Goal: Task Accomplishment & Management: Complete application form

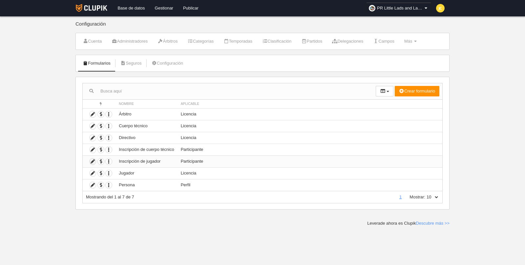
click at [93, 160] on icon at bounding box center [93, 161] width 6 height 6
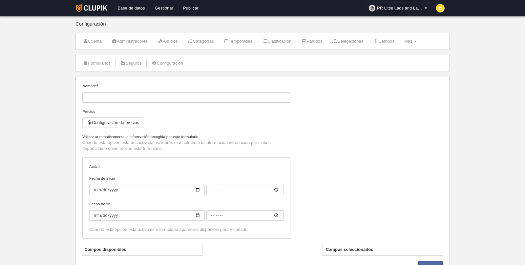
type input "Inscripción de jugador"
checkbox input "true"
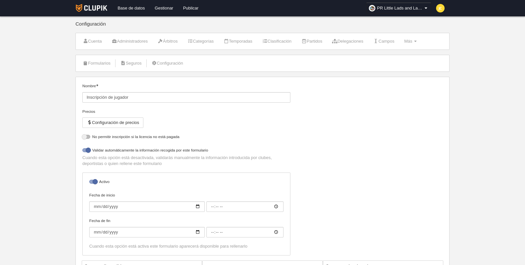
select select "selected"
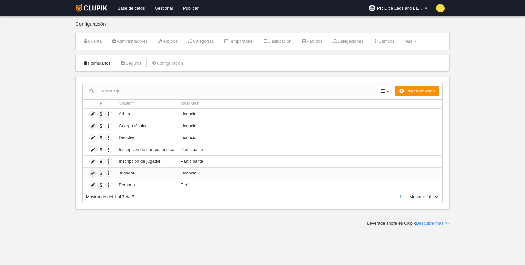
click at [92, 172] on icon at bounding box center [93, 173] width 6 height 6
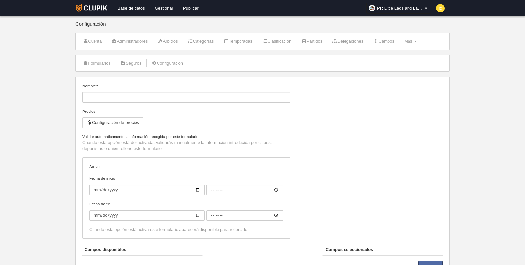
type input "Jugador"
checkbox input "true"
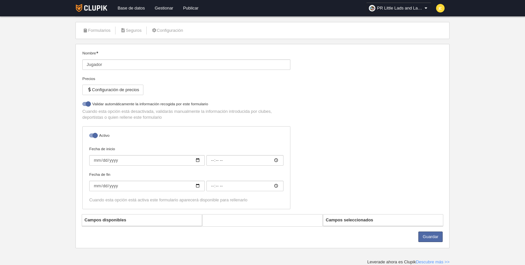
select select "selected"
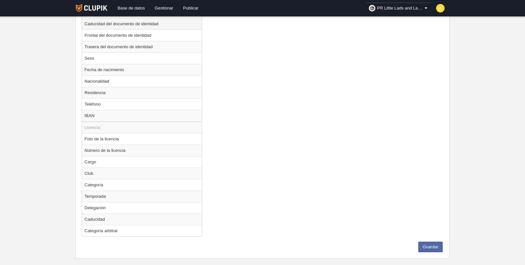
scroll to position [360, 0]
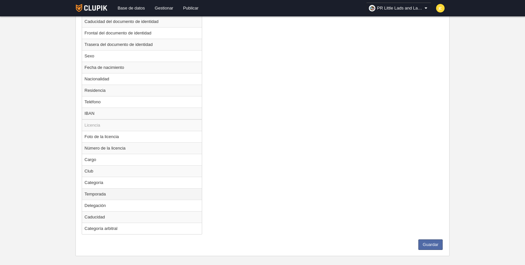
click at [123, 191] on td "Temporada" at bounding box center [142, 193] width 120 height 11
radio input "true"
select select
drag, startPoint x: 116, startPoint y: 212, endPoint x: 127, endPoint y: 205, distance: 13.9
click at [116, 212] on td "Caducidad" at bounding box center [142, 216] width 120 height 11
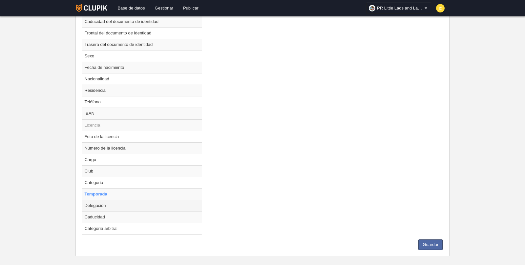
radio input "false"
radio input "true"
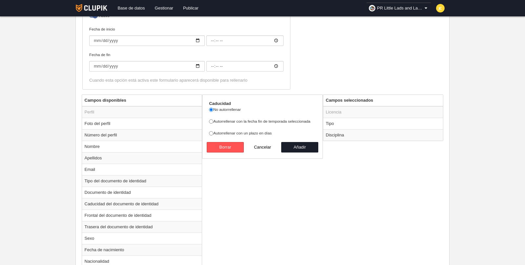
scroll to position [179, 0]
click at [211, 119] on input "Autorrellenar con la fecha fin de temporada seleccionada" at bounding box center [211, 121] width 4 height 4
radio input "true"
click at [306, 144] on button "Añadir" at bounding box center [299, 146] width 37 height 10
radio input "false"
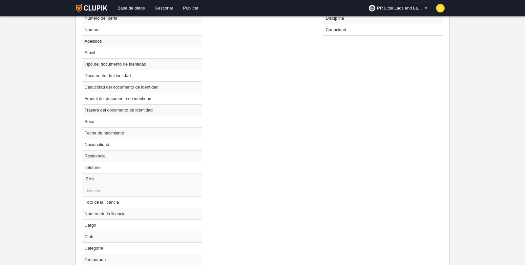
scroll to position [351, 0]
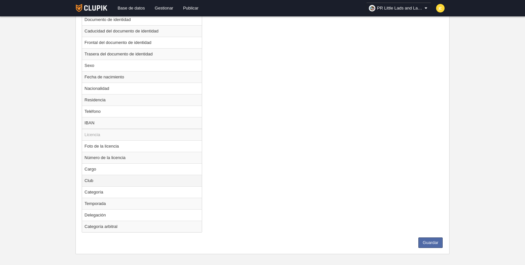
click at [110, 177] on td "Club" at bounding box center [142, 180] width 120 height 11
radio input "true"
select select
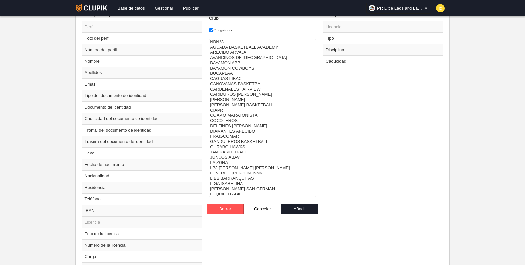
scroll to position [218, 0]
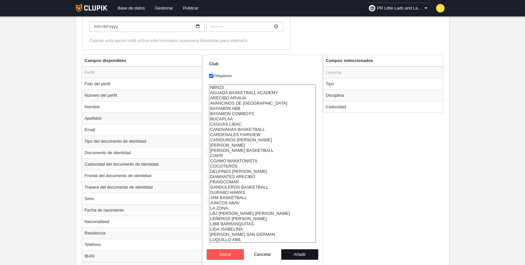
click at [301, 251] on button "Añadir" at bounding box center [299, 254] width 37 height 10
radio input "false"
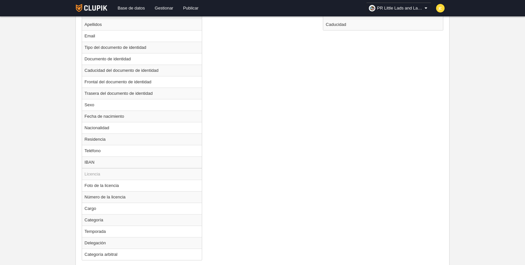
scroll to position [339, 0]
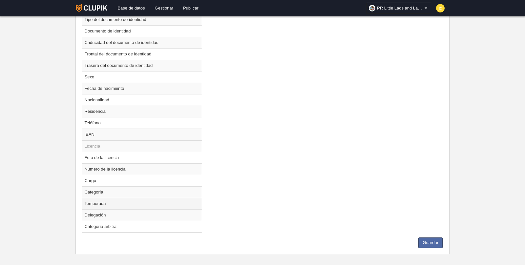
click at [100, 198] on td "Temporada" at bounding box center [142, 203] width 120 height 11
radio input "true"
select select
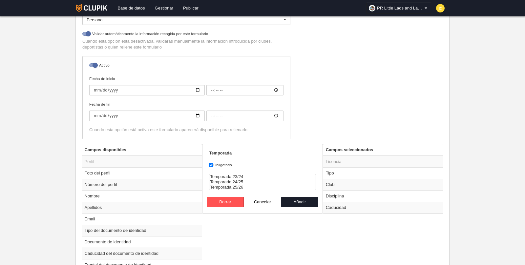
scroll to position [130, 0]
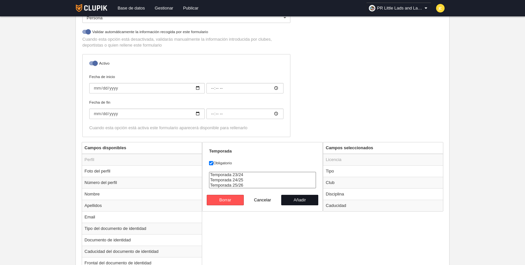
click at [300, 198] on button "Añadir" at bounding box center [299, 200] width 37 height 10
radio input "false"
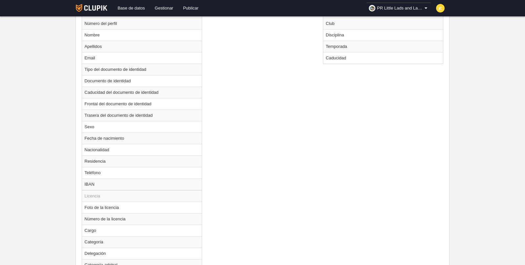
scroll to position [323, 0]
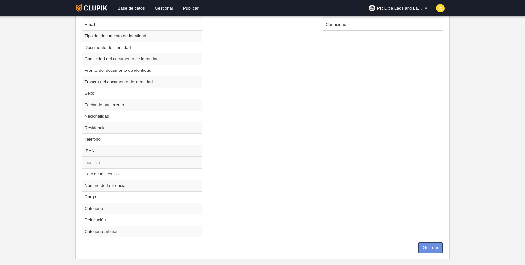
drag, startPoint x: 430, startPoint y: 243, endPoint x: 393, endPoint y: 234, distance: 38.3
click at [430, 243] on button "Guardar" at bounding box center [430, 247] width 24 height 10
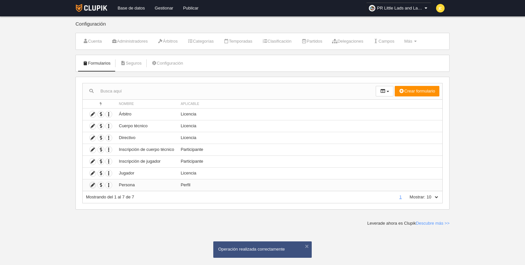
click at [90, 185] on icon at bounding box center [93, 185] width 6 height 6
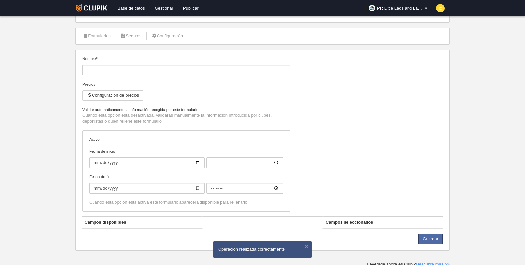
type input "Persona"
checkbox input "true"
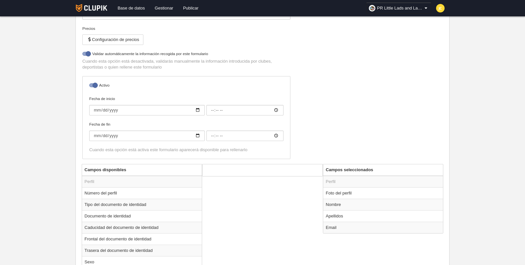
scroll to position [177, 0]
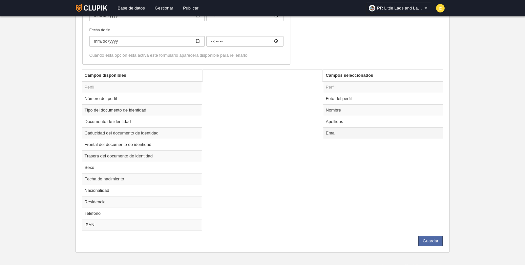
click at [350, 132] on td "Email" at bounding box center [383, 132] width 120 height 11
radio input "true"
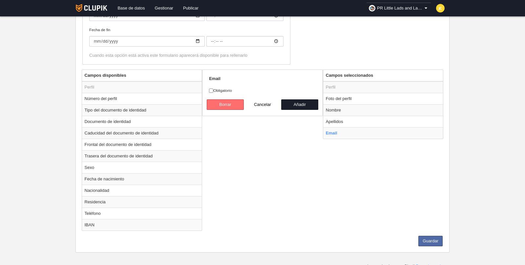
click at [230, 102] on button "Borrar" at bounding box center [225, 104] width 37 height 10
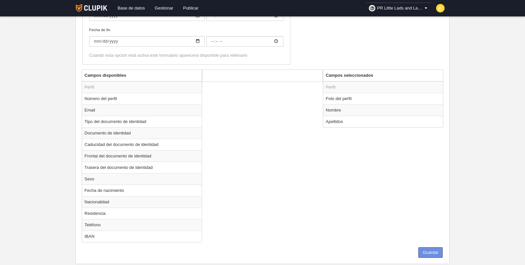
click at [434, 250] on button "Guardar" at bounding box center [430, 252] width 24 height 10
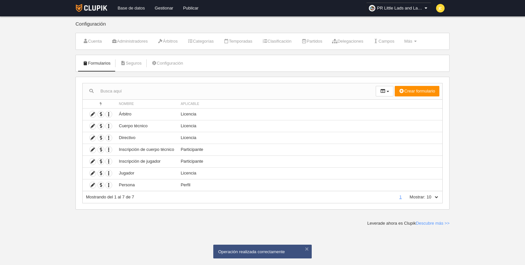
click at [129, 11] on link "Base de datos" at bounding box center [130, 8] width 37 height 16
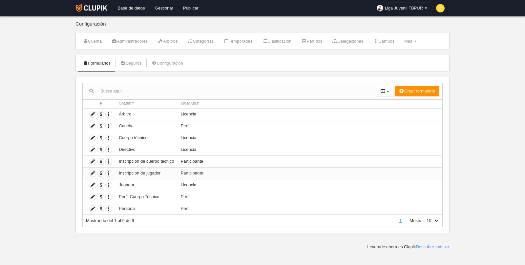
click at [128, 172] on td "Inscripción de jugador" at bounding box center [146, 173] width 62 height 12
click at [92, 170] on icon at bounding box center [93, 173] width 6 height 6
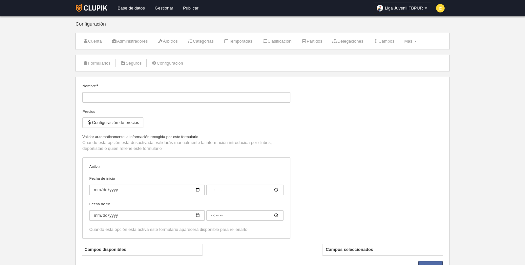
type input "Inscripción de jugador"
checkbox input "true"
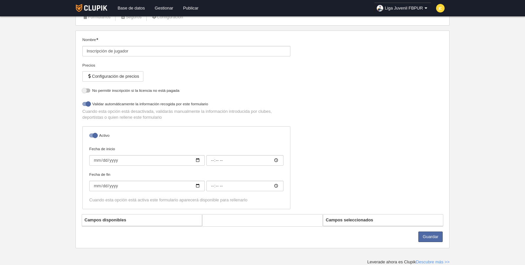
select select "selected"
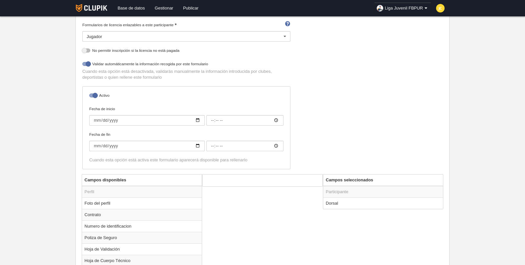
scroll to position [146, 0]
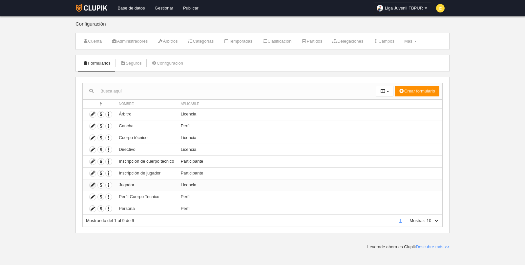
click at [92, 183] on icon at bounding box center [93, 185] width 6 height 6
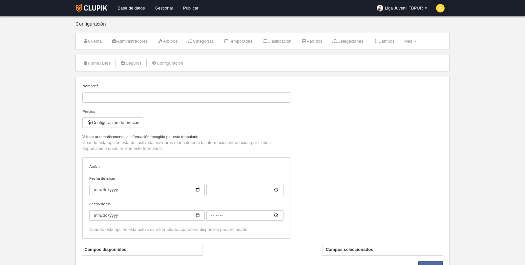
type input "Jugador"
checkbox input "true"
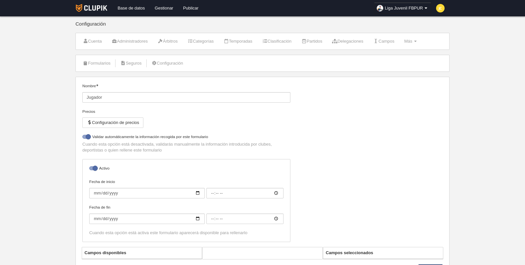
select select "selected"
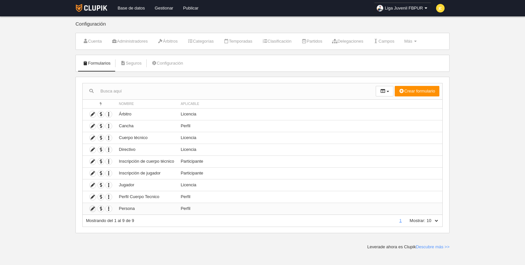
click at [91, 207] on icon at bounding box center [93, 209] width 6 height 6
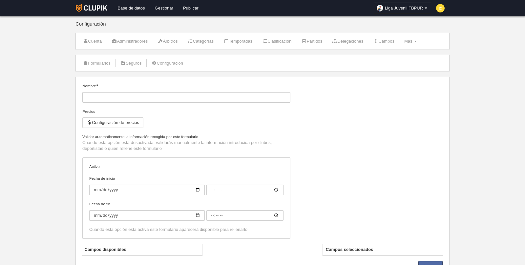
type input "Persona"
checkbox input "true"
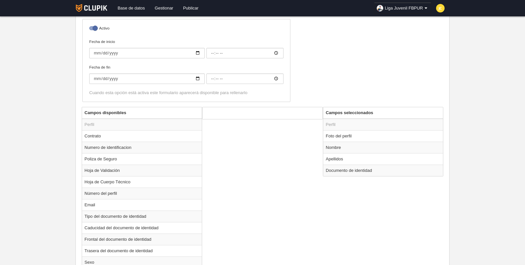
scroll to position [141, 0]
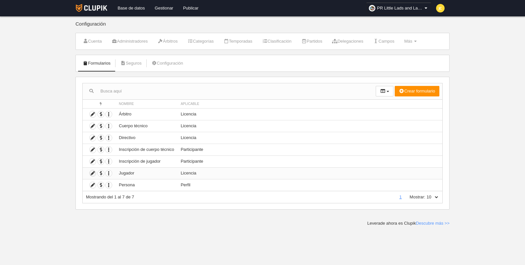
click at [92, 172] on icon at bounding box center [93, 173] width 6 height 6
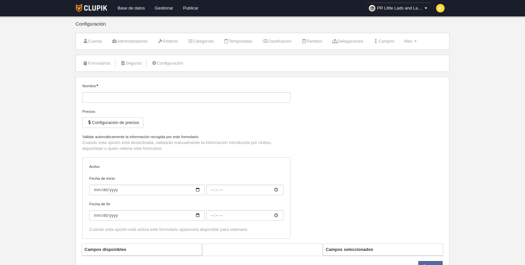
type input "Jugador"
checkbox input "true"
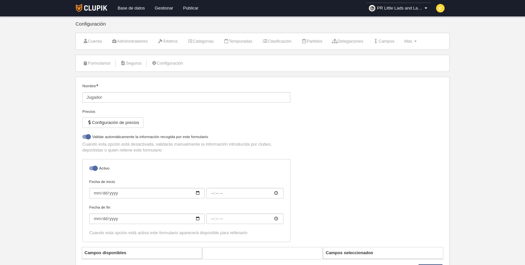
select select "selected"
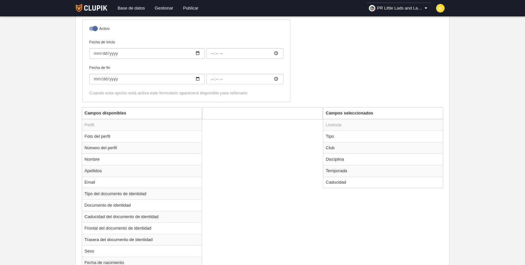
scroll to position [167, 0]
click at [335, 166] on td "Temporada" at bounding box center [383, 169] width 120 height 11
radio input "true"
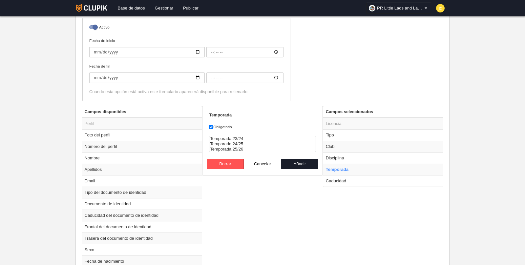
select select "8497"
click at [238, 147] on option "Temporada 25/26" at bounding box center [262, 149] width 106 height 5
click at [303, 161] on button "Añadir" at bounding box center [299, 164] width 37 height 10
radio input "false"
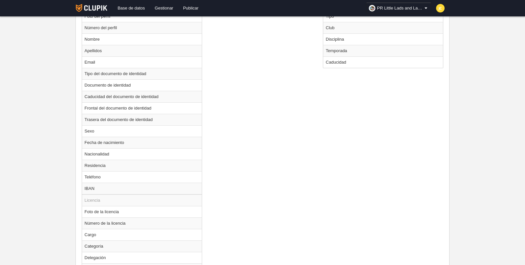
scroll to position [328, 0]
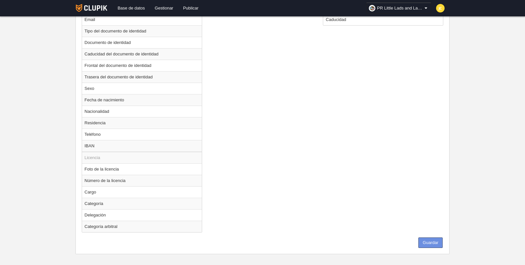
drag, startPoint x: 436, startPoint y: 238, endPoint x: 500, endPoint y: 234, distance: 64.0
click at [436, 238] on button "Guardar" at bounding box center [430, 242] width 24 height 10
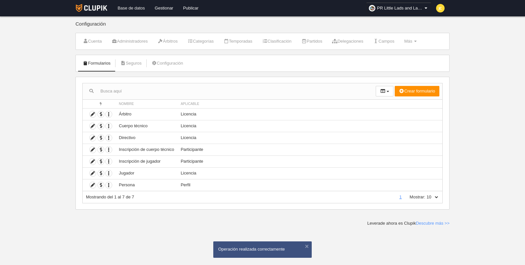
click at [139, 9] on link "Base de datos" at bounding box center [130, 8] width 37 height 16
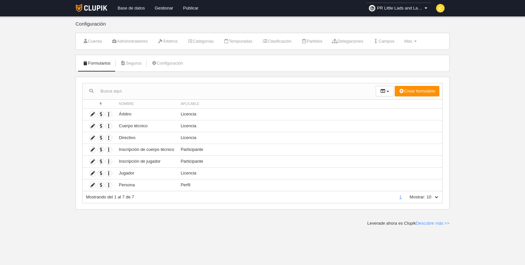
click at [129, 7] on link "Base de datos" at bounding box center [130, 8] width 37 height 16
